Goal: Communication & Community: Answer question/provide support

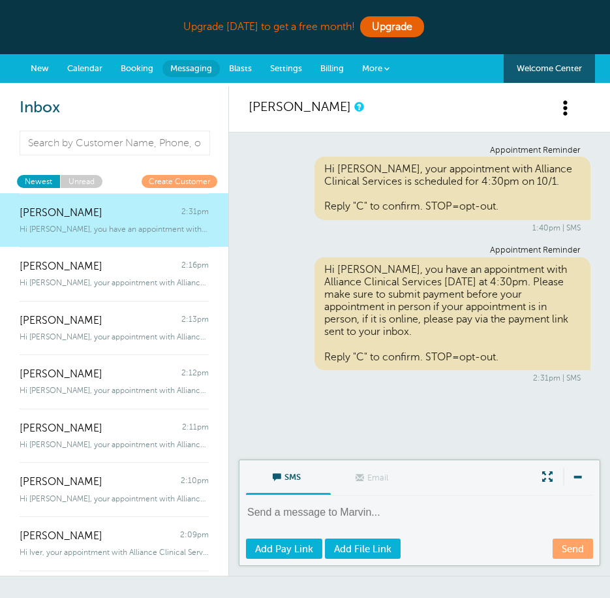
click at [80, 183] on link "Unread" at bounding box center [81, 181] width 42 height 12
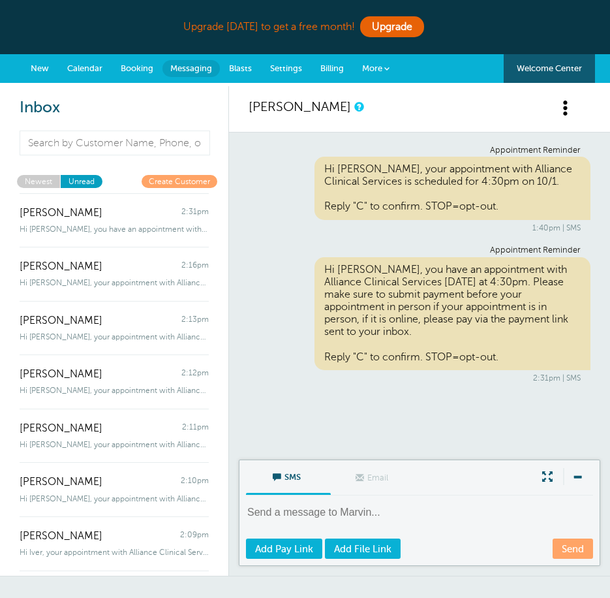
click at [45, 184] on link "Newest" at bounding box center [38, 181] width 43 height 12
click at [340, 512] on textarea at bounding box center [421, 521] width 350 height 32
type textarea "Marvin, we"
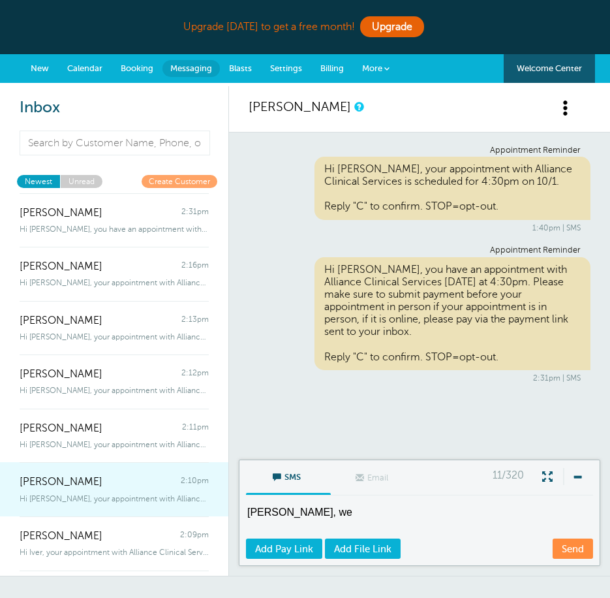
drag, startPoint x: 285, startPoint y: 515, endPoint x: 110, endPoint y: 496, distance: 175.8
click at [112, 498] on div "Inbox Message Sort: Newest Unread Create Customer Marvin 2:31pm Hi Marvin, you …" at bounding box center [305, 331] width 610 height 490
